Goal: Find specific page/section: Find specific page/section

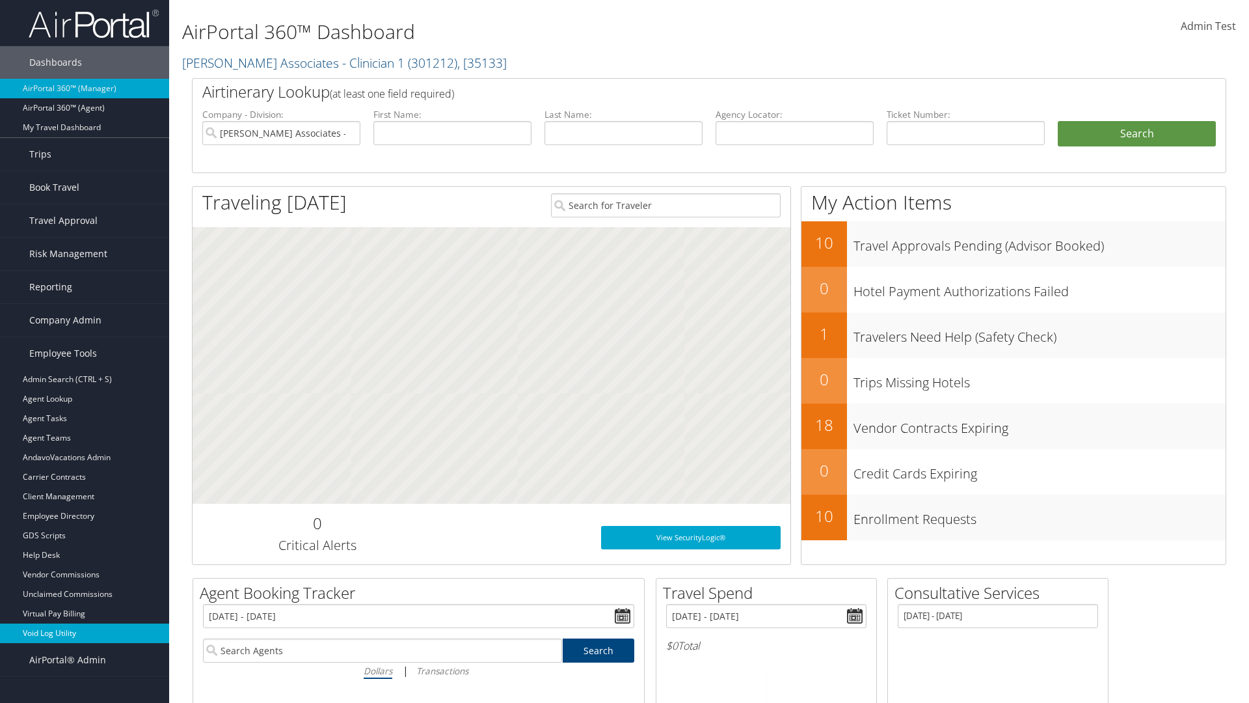
click at [85, 633] on link "Void Log Utility" at bounding box center [84, 633] width 169 height 20
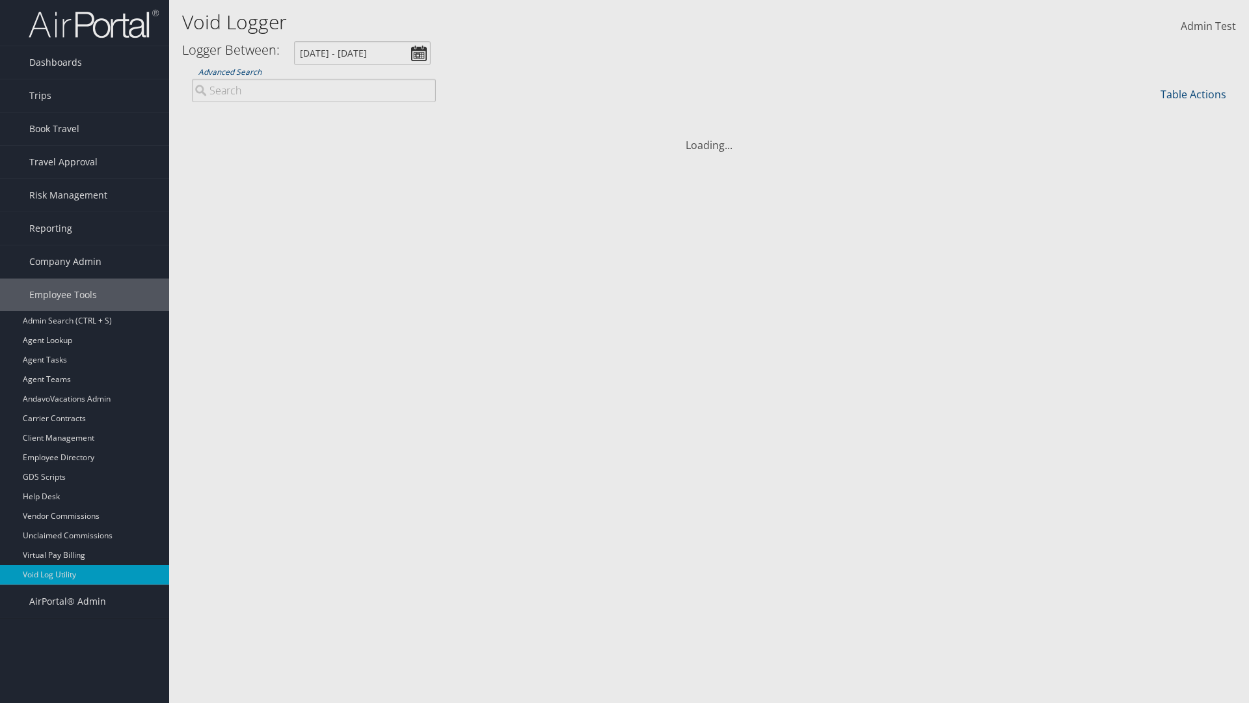
click at [0, 0] on link "Additional Filters..." at bounding box center [0, 0] width 0 height 0
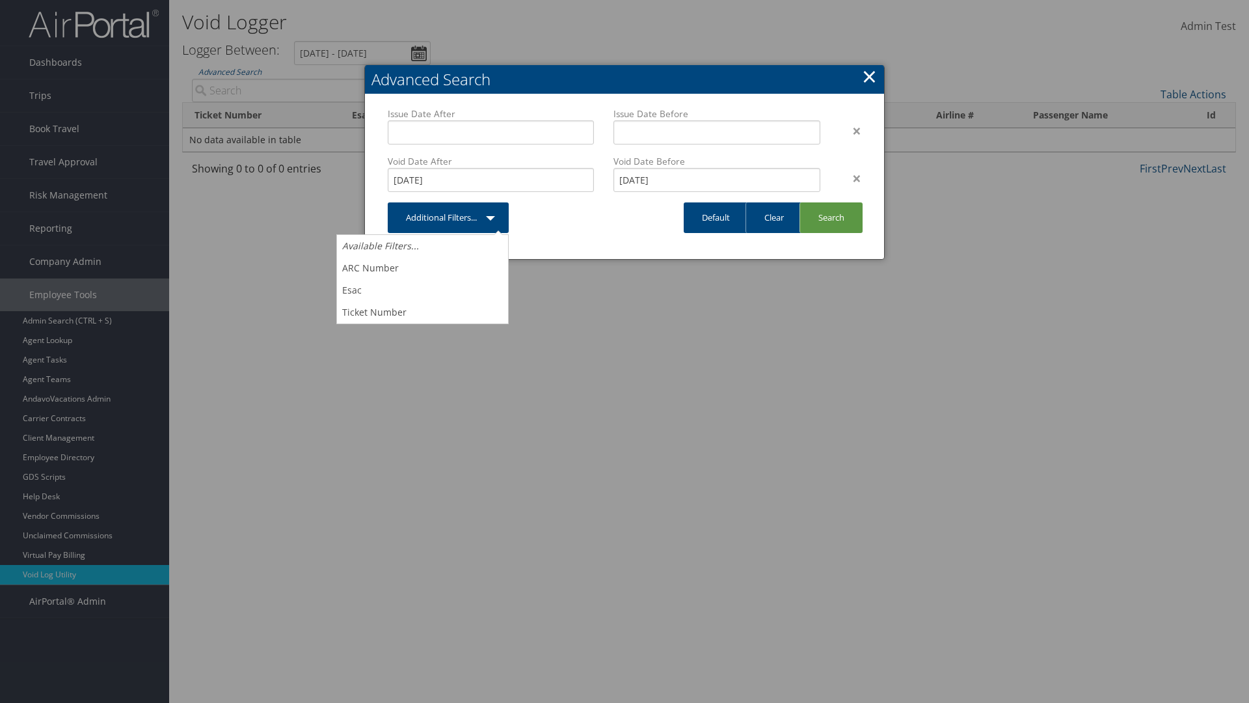
click at [869, 76] on link "×" at bounding box center [869, 76] width 15 height 26
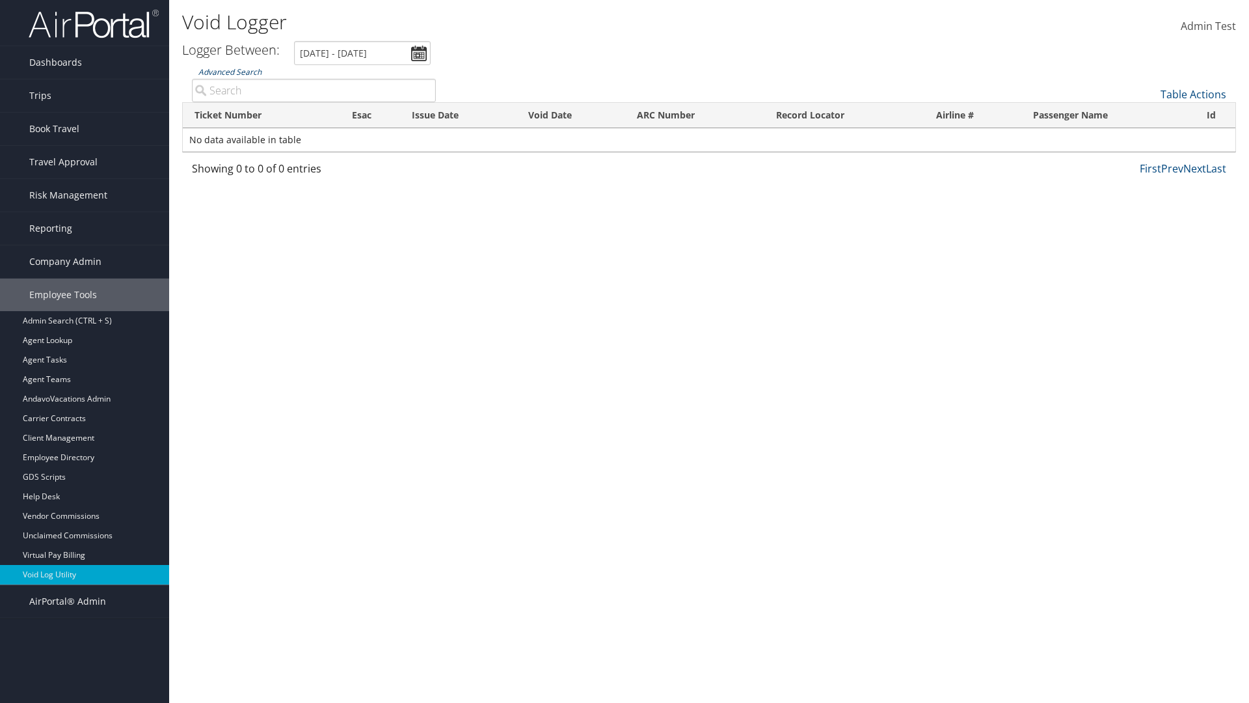
click at [230, 72] on link "Advanced Search" at bounding box center [229, 71] width 63 height 11
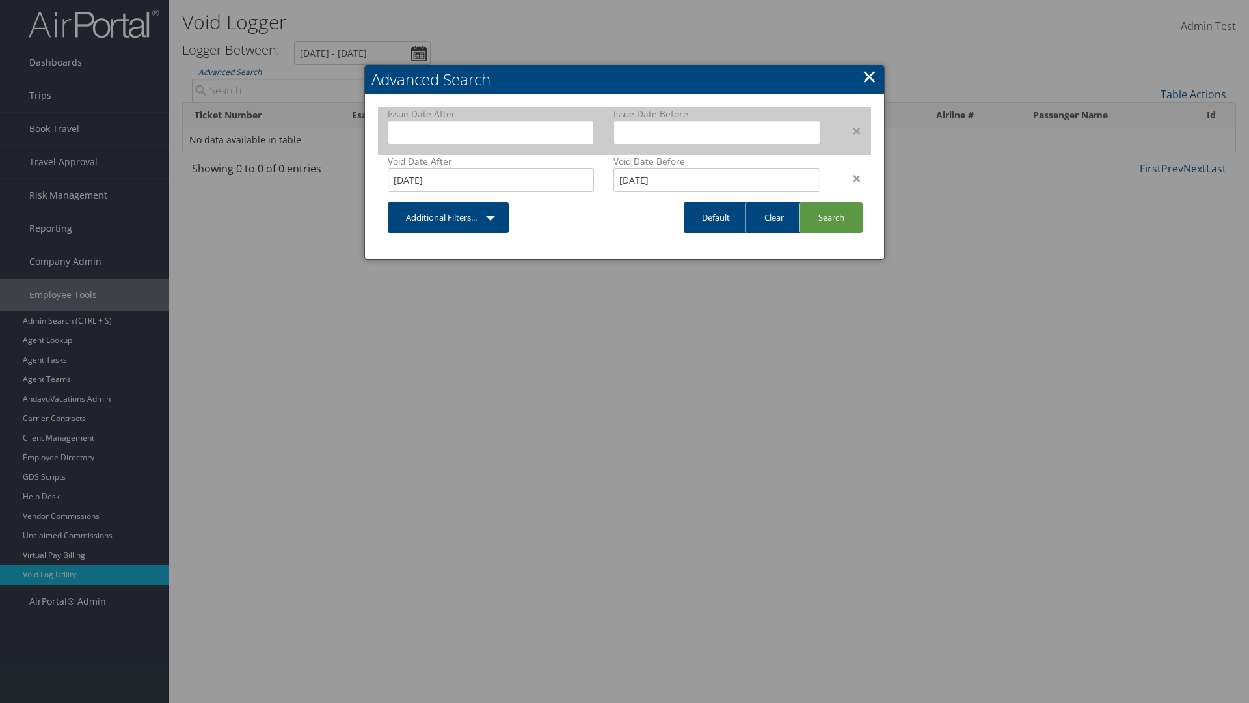
click at [850, 130] on div "×" at bounding box center [850, 131] width 41 height 16
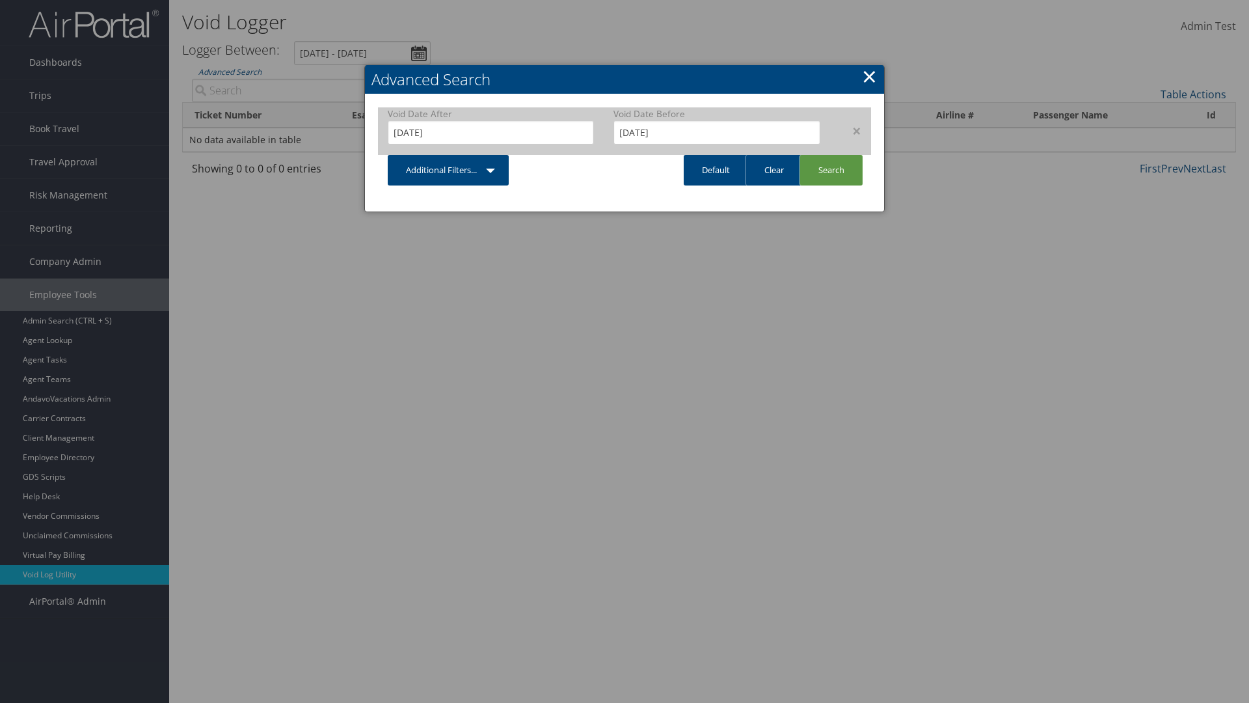
click at [850, 130] on div "×" at bounding box center [850, 131] width 41 height 16
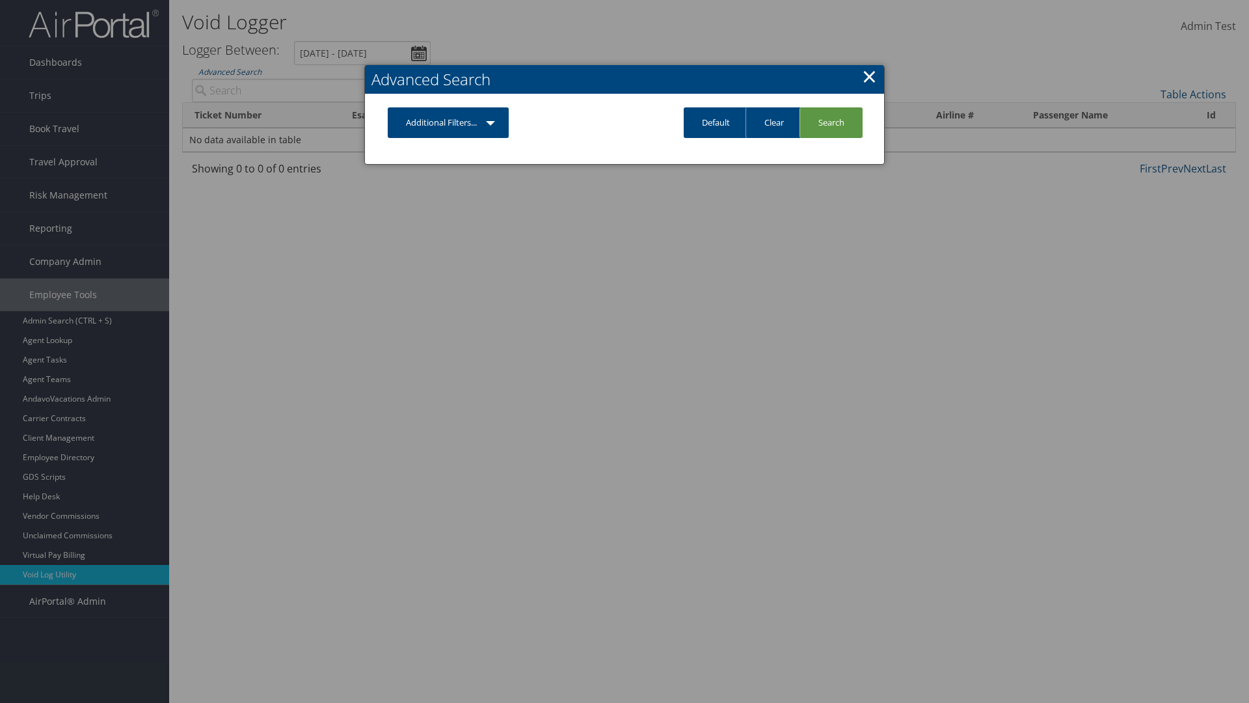
click at [448, 122] on link "Additional Filters..." at bounding box center [448, 122] width 121 height 31
click at [0, 0] on link "Issue Date" at bounding box center [0, 0] width 0 height 0
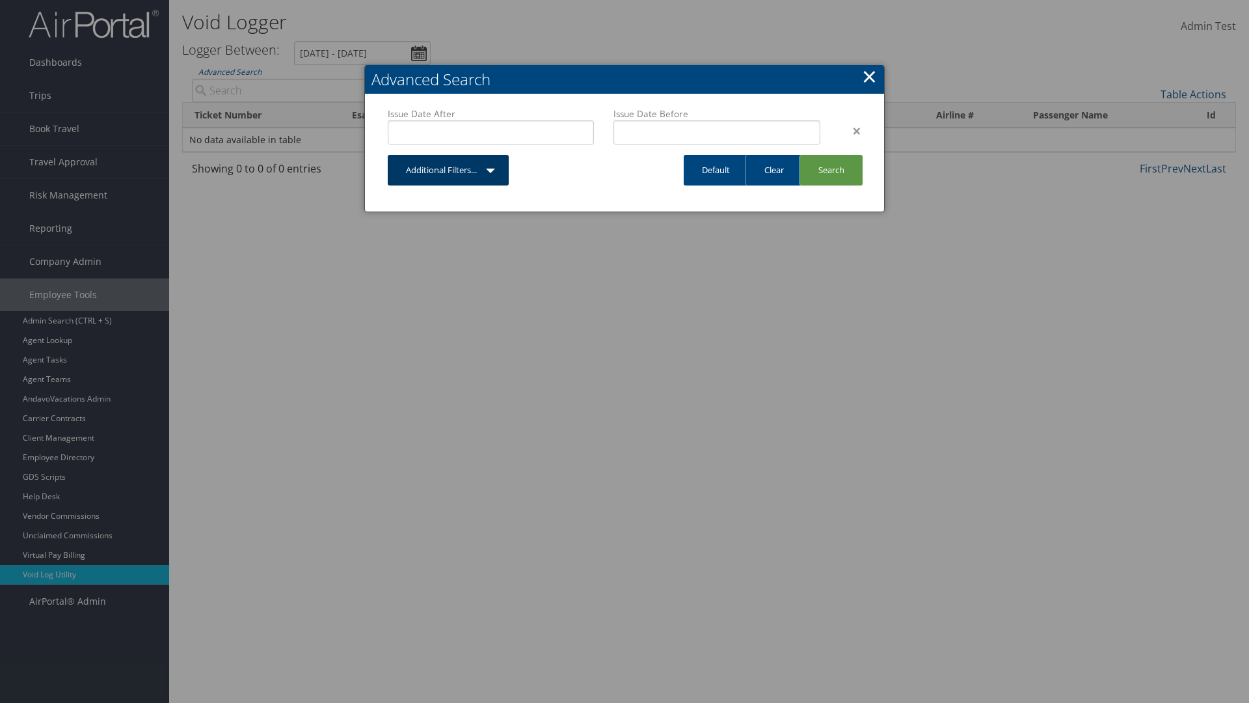
click at [448, 170] on link "Additional Filters..." at bounding box center [448, 170] width 121 height 31
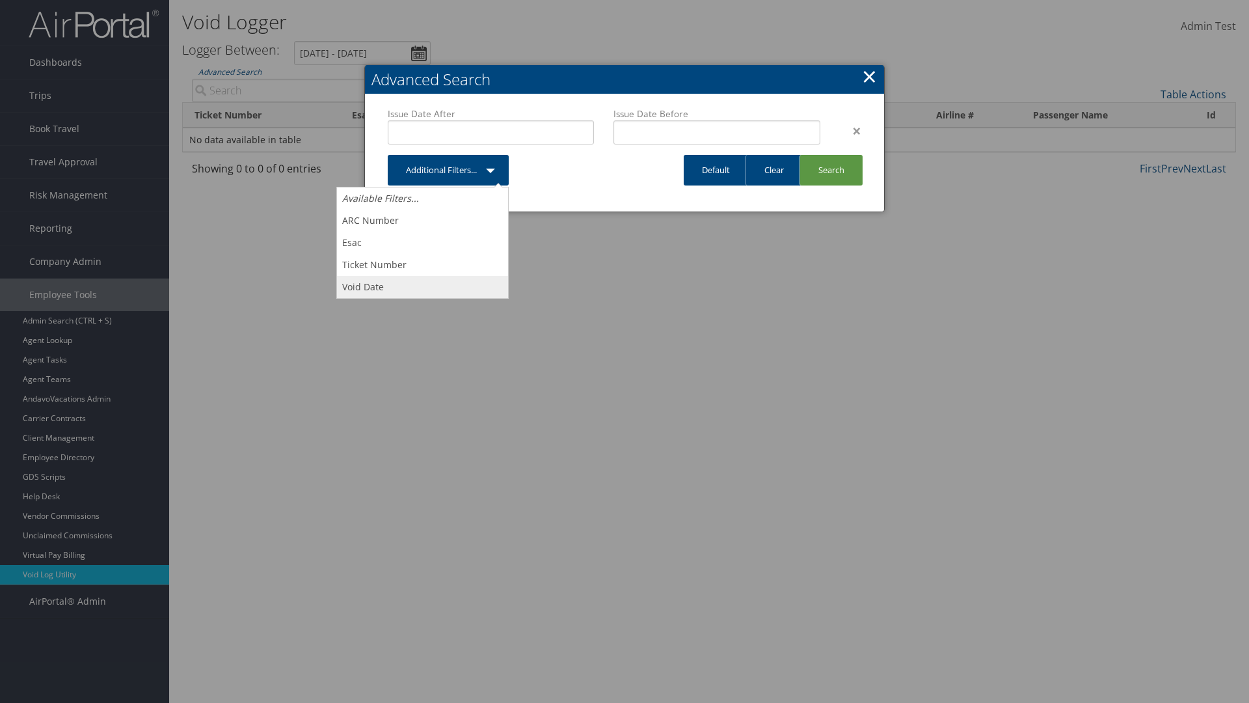
click at [422, 286] on link "Void Date" at bounding box center [422, 287] width 171 height 22
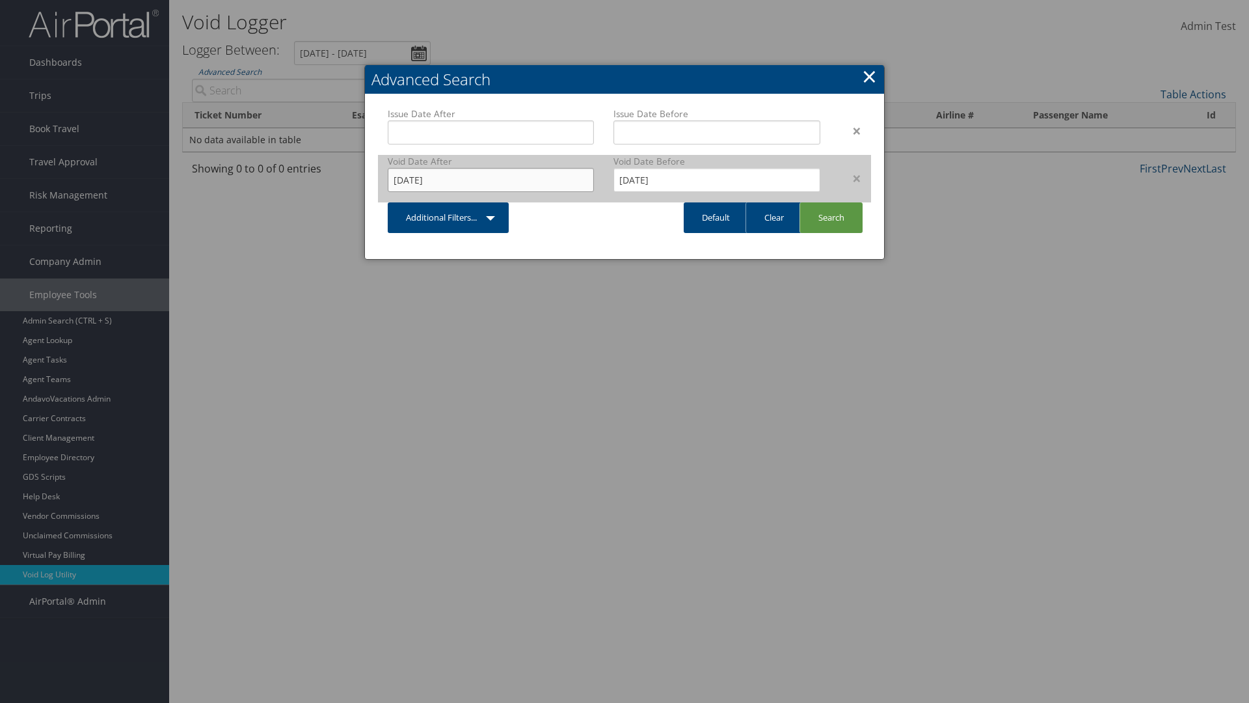
click at [491, 180] on input "[DATE]" at bounding box center [491, 180] width 206 height 24
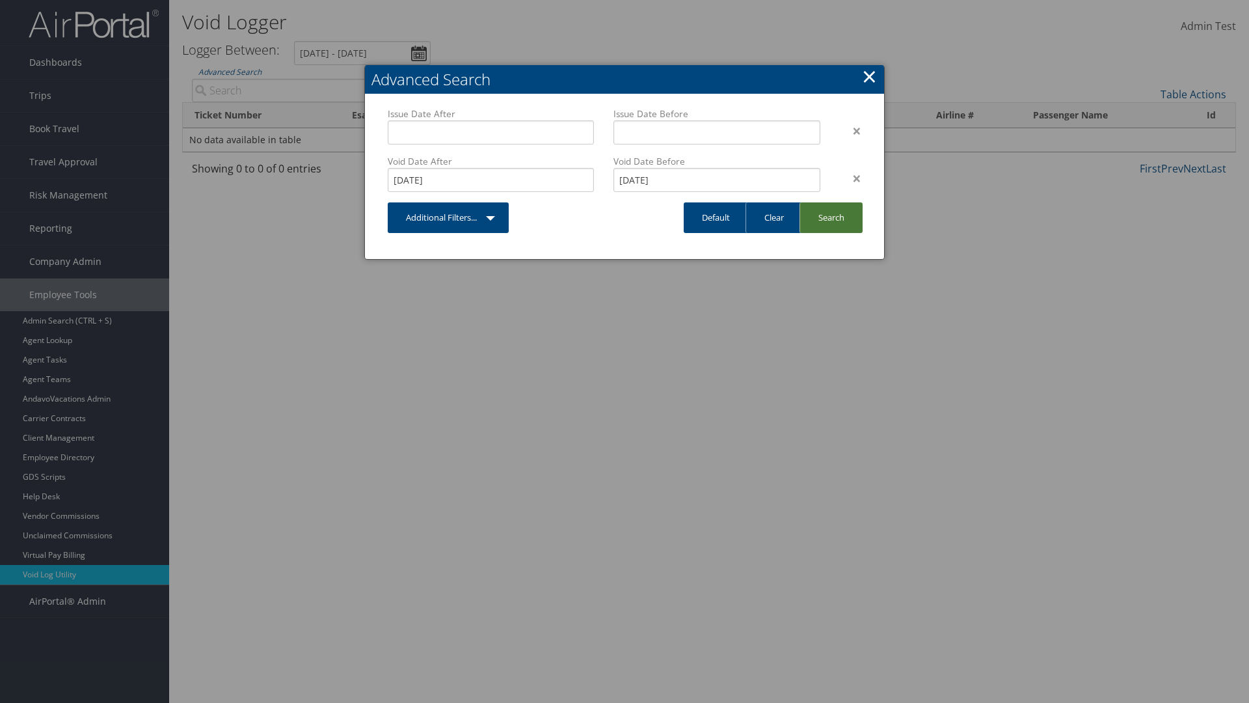
click at [831, 217] on link "Search" at bounding box center [831, 217] width 63 height 31
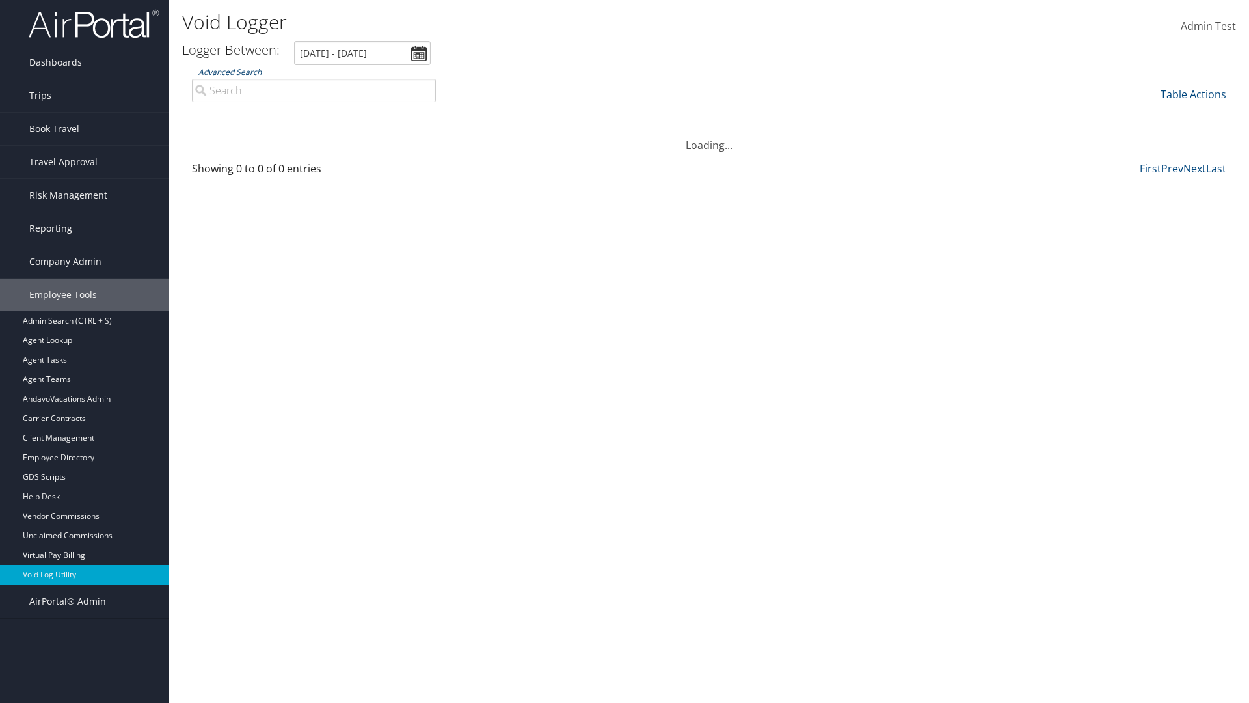
click at [230, 72] on link "Advanced Search" at bounding box center [229, 71] width 63 height 11
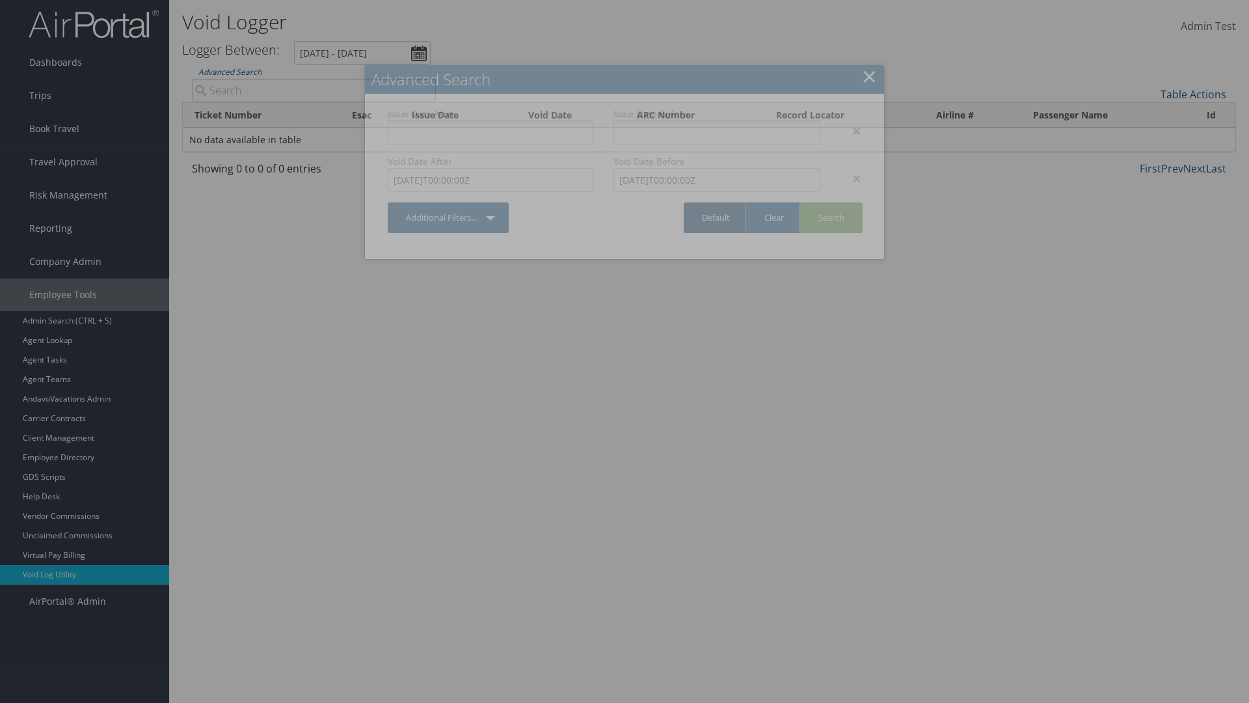
click at [716, 217] on link "Default" at bounding box center [716, 217] width 64 height 31
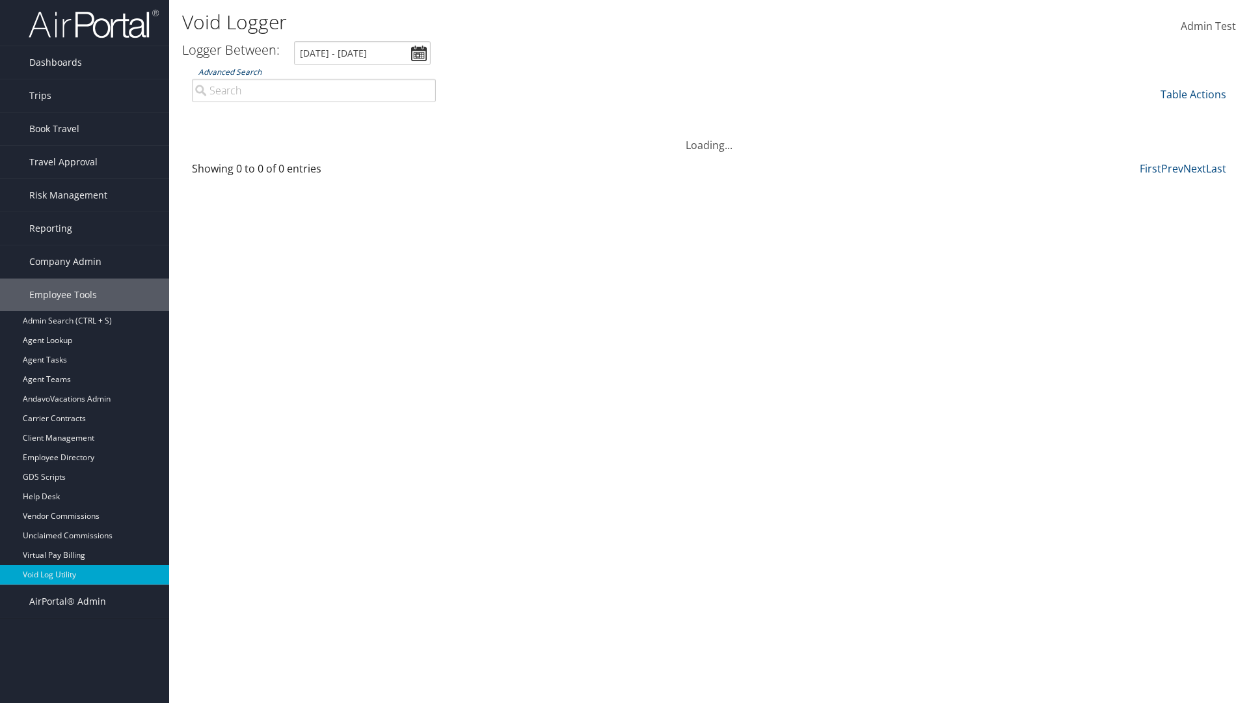
click at [230, 72] on link "Advanced Search" at bounding box center [229, 71] width 63 height 11
